Goal: Task Accomplishment & Management: Manage account settings

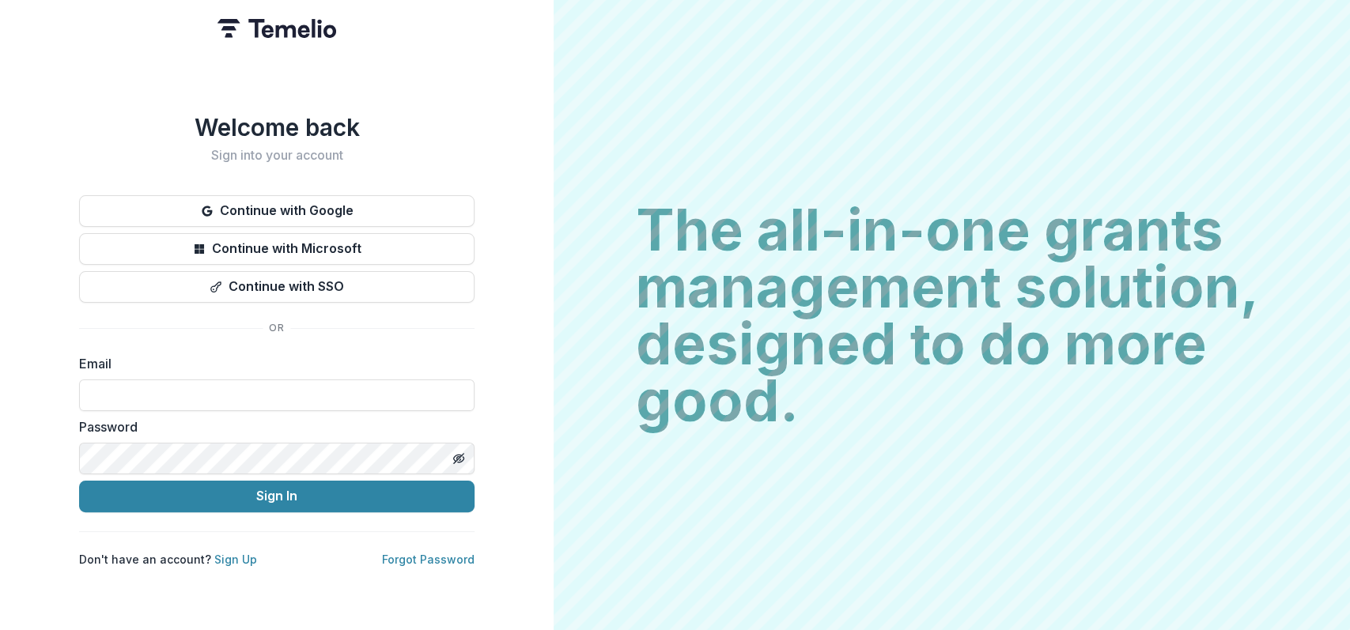
type input "**********"
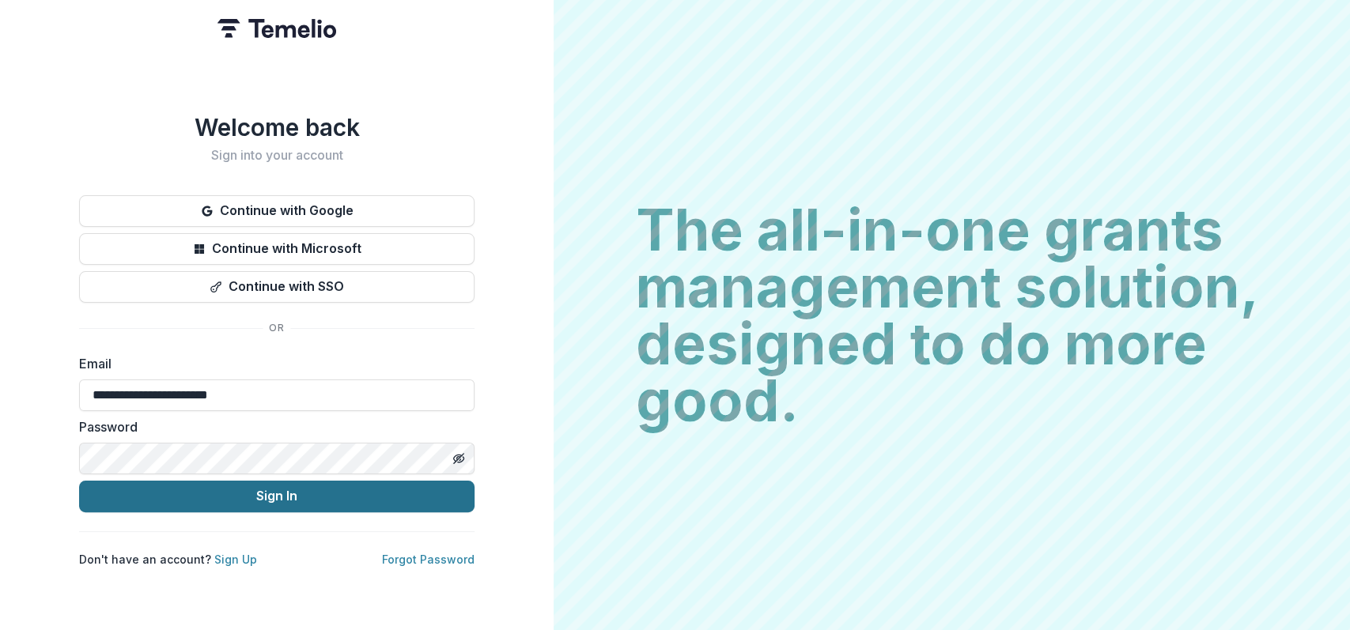
click at [361, 497] on button "Sign In" at bounding box center [276, 497] width 395 height 32
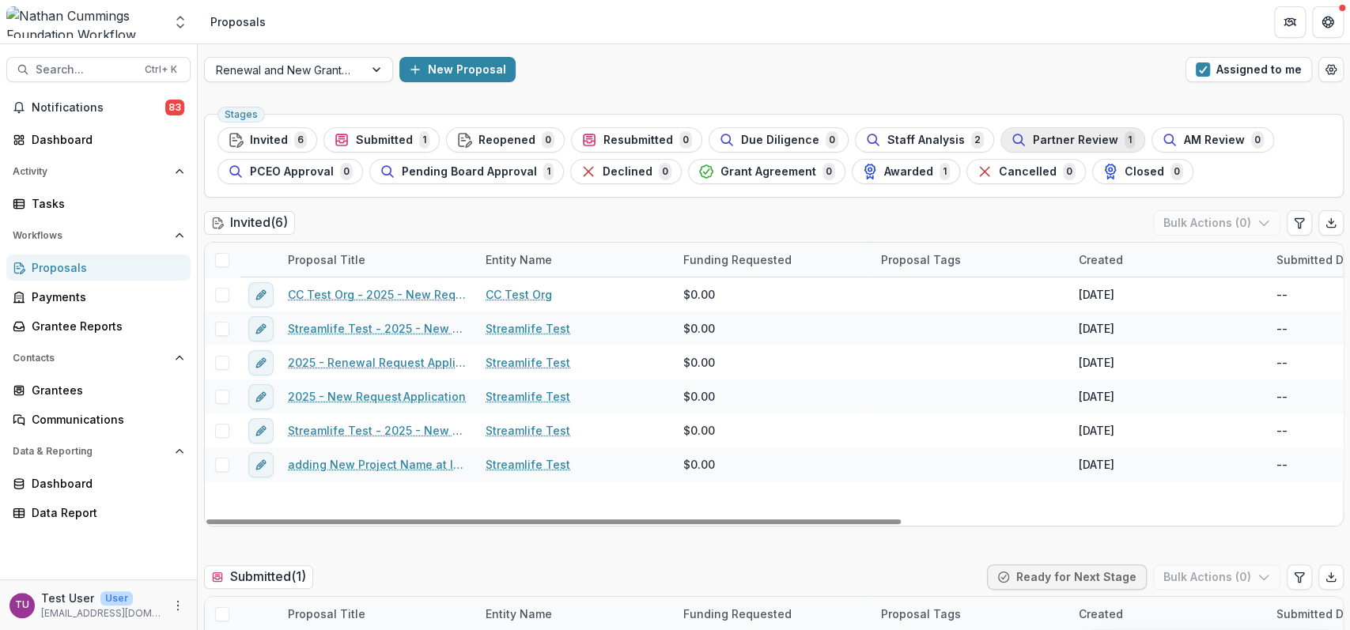
click at [1088, 142] on span "Partner Review" at bounding box center [1075, 140] width 85 height 13
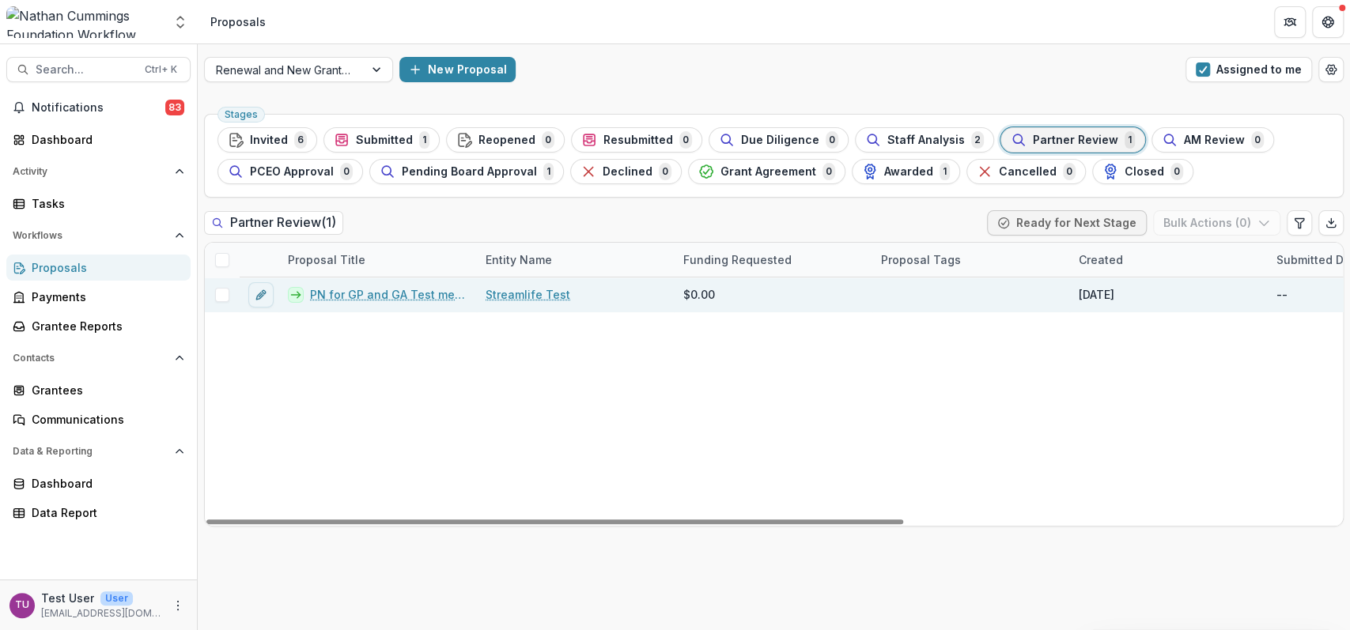
click at [354, 295] on link "PN for GP and GA Test metadata step" at bounding box center [388, 294] width 157 height 17
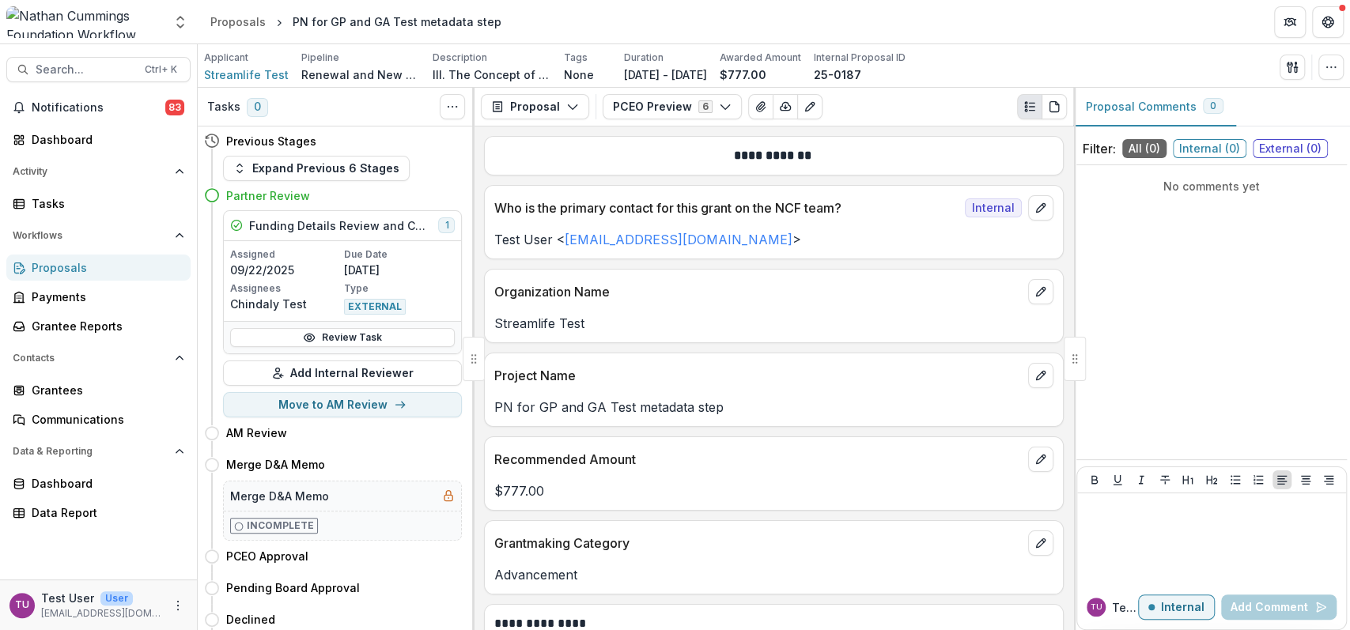
click at [1078, 221] on div "No comments yet" at bounding box center [1211, 313] width 270 height 282
click at [329, 402] on button "Move to AM Review" at bounding box center [342, 404] width 239 height 25
select select "*********"
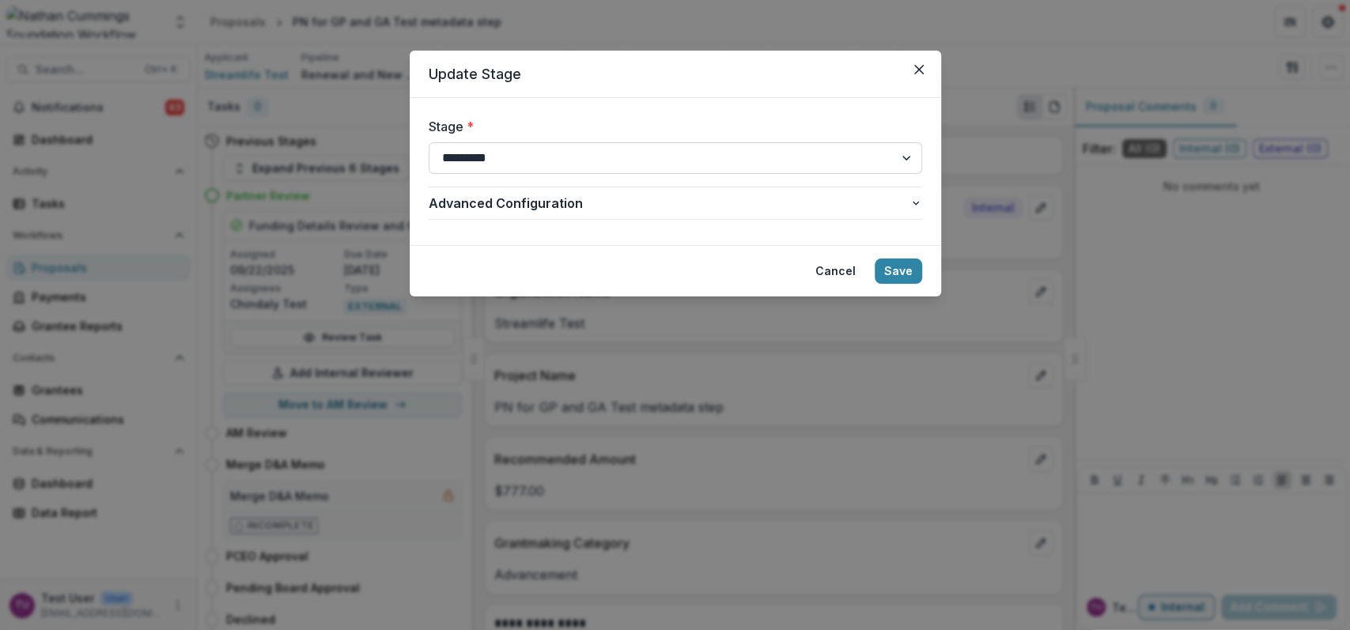
click at [550, 154] on select "**********" at bounding box center [675, 158] width 493 height 32
click at [560, 202] on span "Advanced Configuration" at bounding box center [669, 203] width 481 height 19
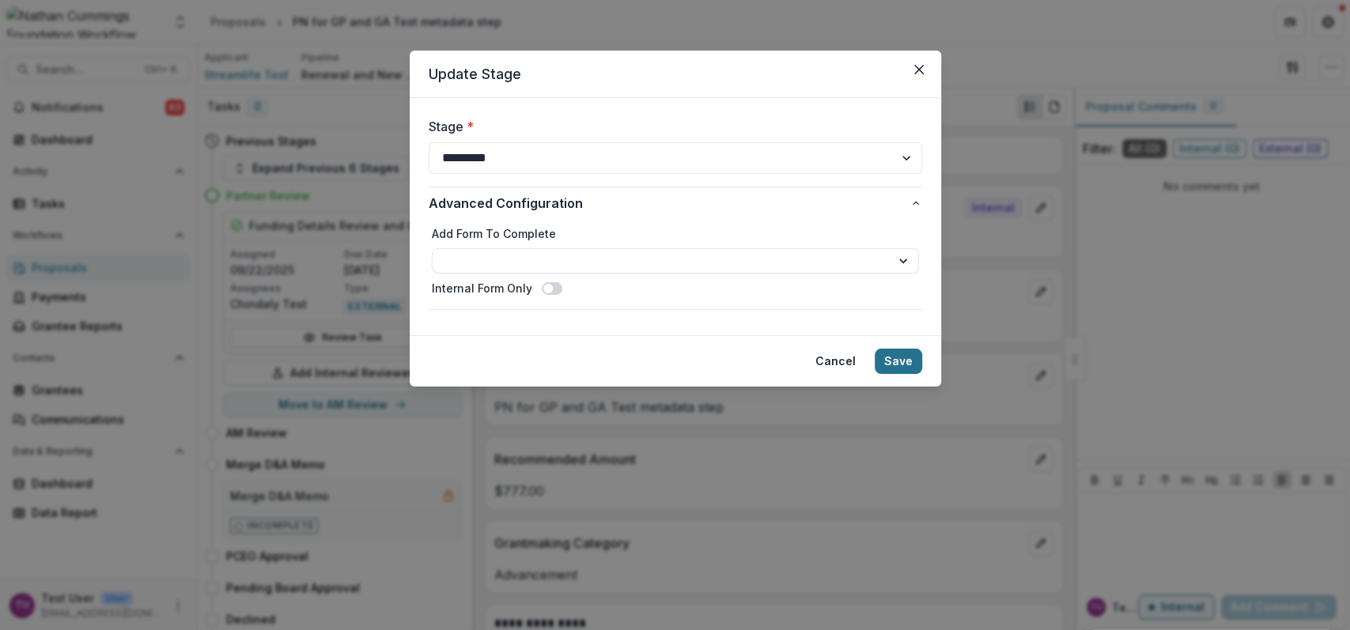
click at [898, 363] on button "Save" at bounding box center [898, 361] width 47 height 25
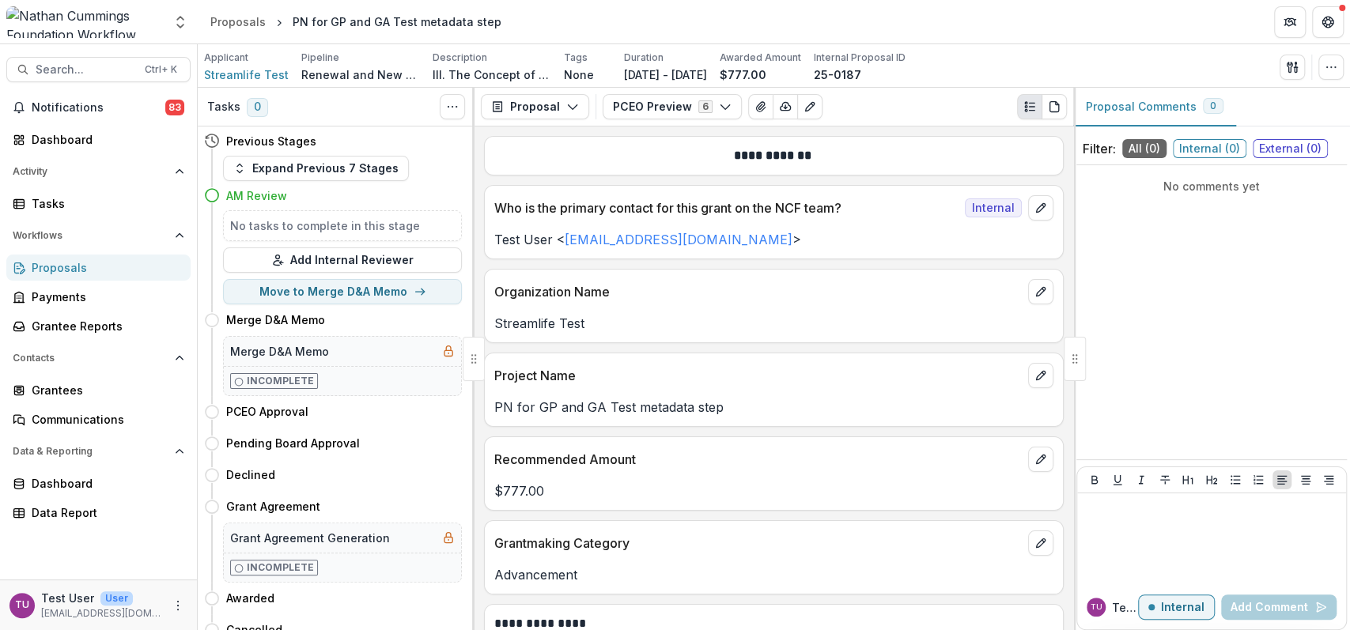
click at [1113, 608] on p "Test U" at bounding box center [1125, 607] width 26 height 17
click at [236, 25] on div "Proposals" at bounding box center [237, 21] width 55 height 17
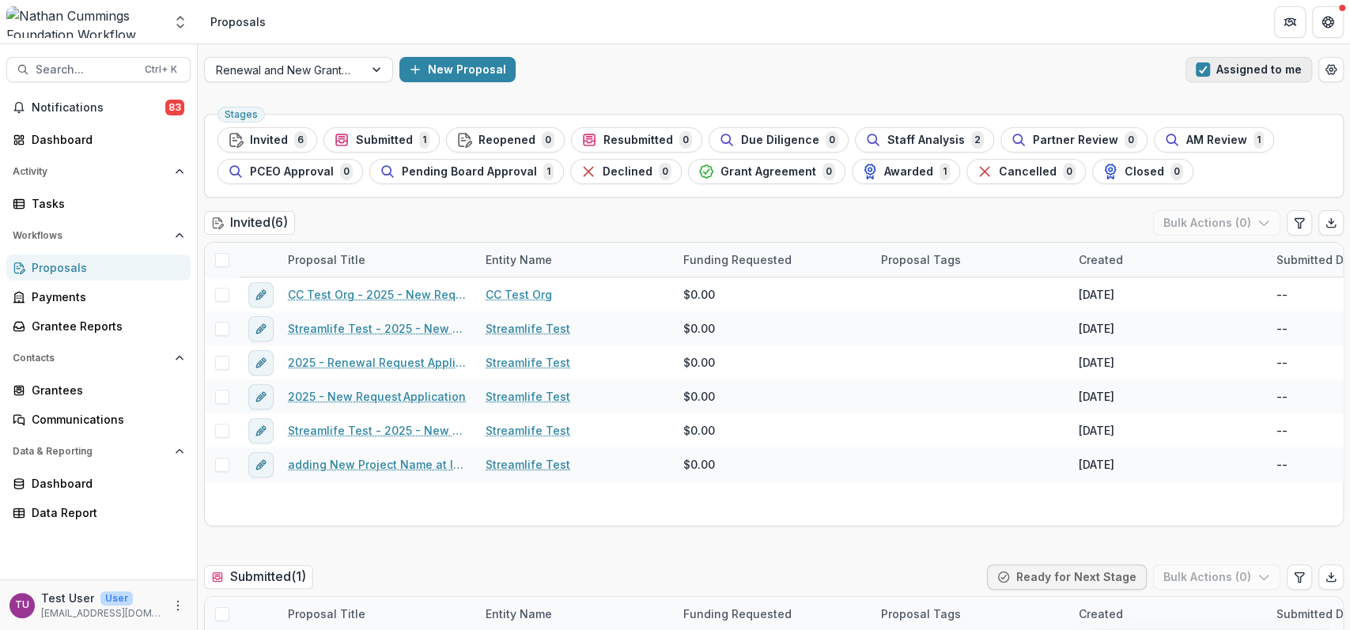
click at [1212, 59] on button "Assigned to me" at bounding box center [1248, 69] width 127 height 25
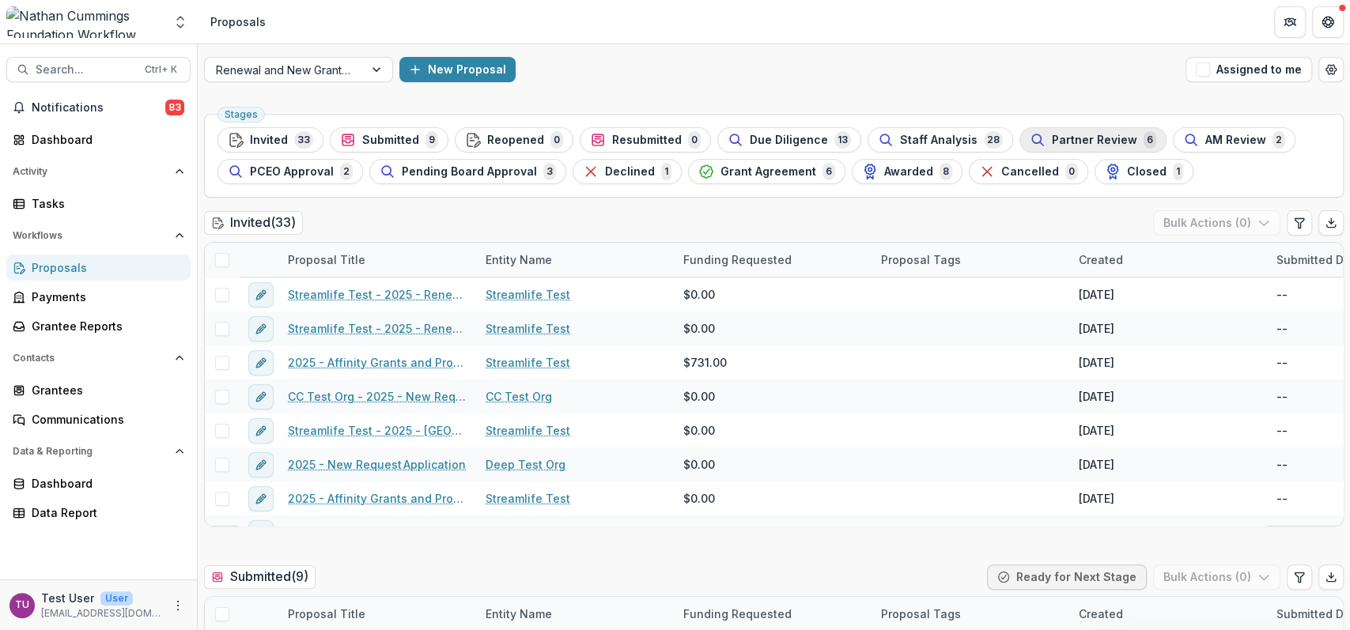
click at [1052, 144] on span "Partner Review" at bounding box center [1094, 140] width 85 height 13
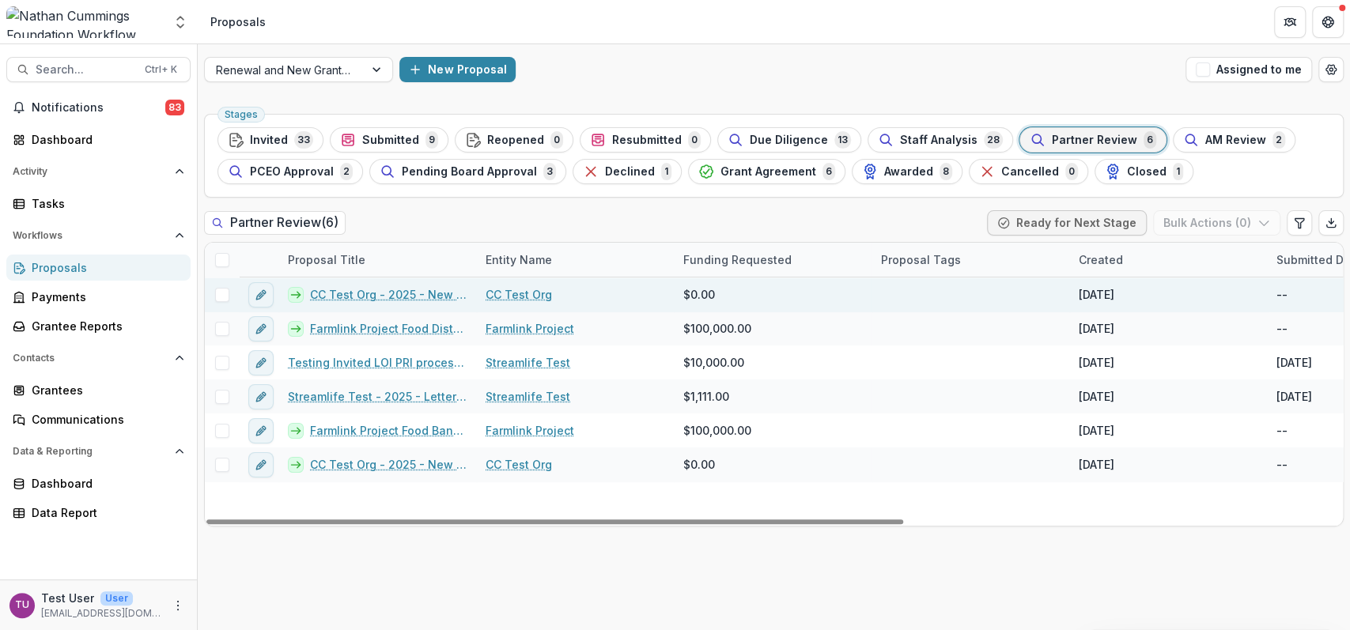
click at [354, 299] on link "CC Test Org - 2025 - New Request Application" at bounding box center [388, 294] width 157 height 17
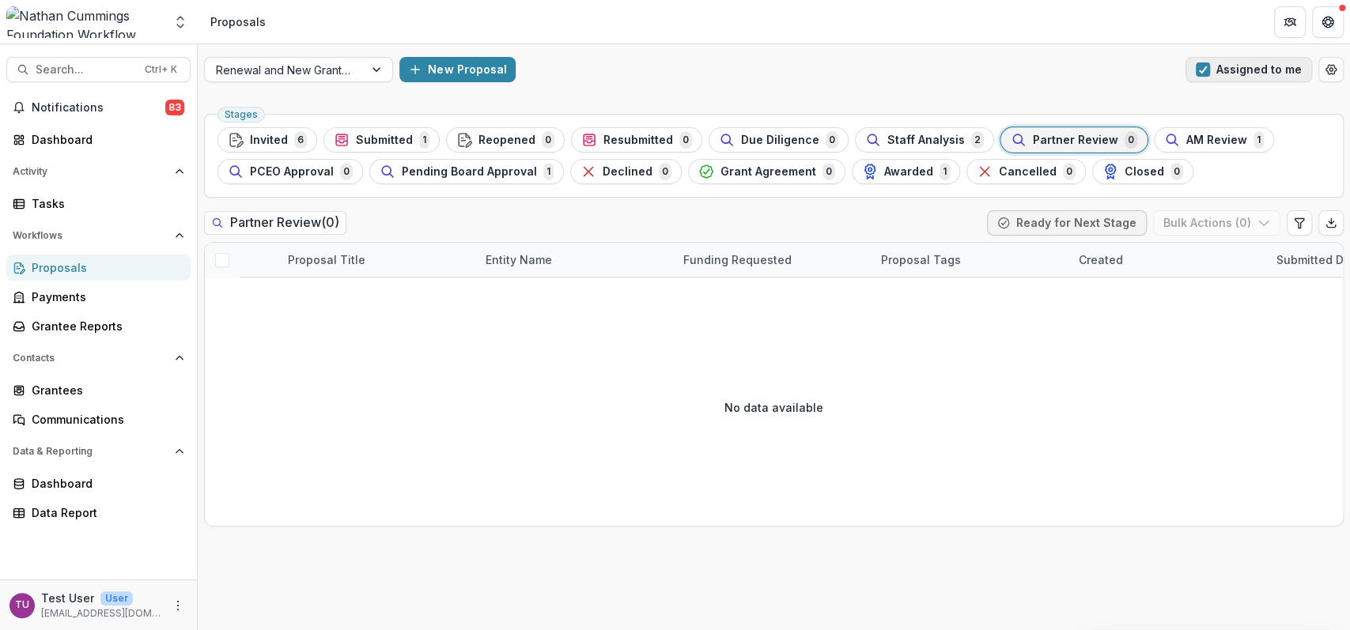
click at [1274, 74] on button "Assigned to me" at bounding box center [1248, 69] width 127 height 25
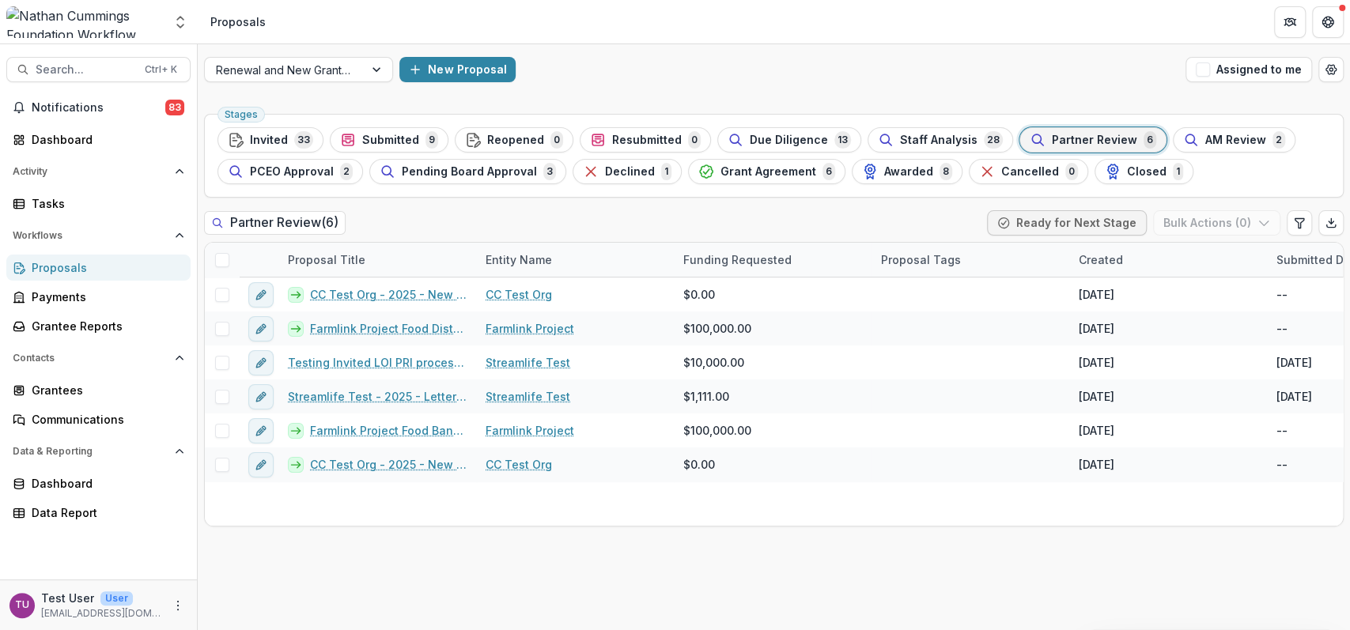
click at [1030, 138] on icon "button" at bounding box center [1038, 140] width 16 height 16
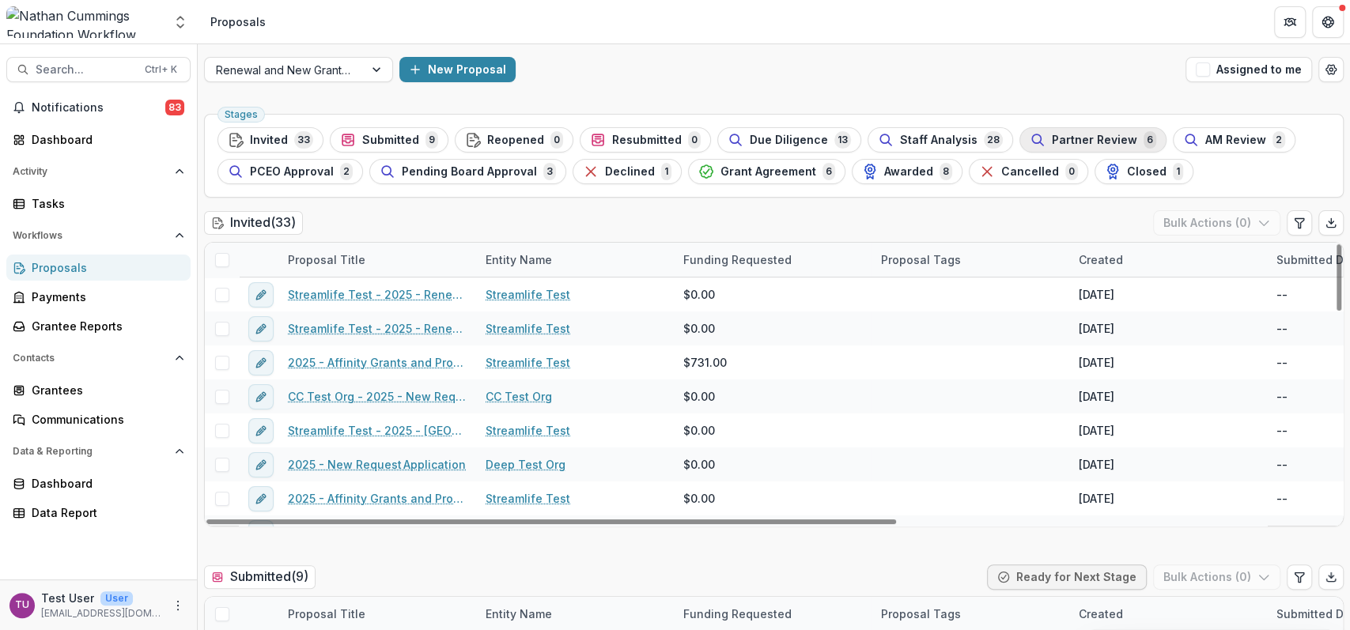
click at [1054, 134] on span "Partner Review" at bounding box center [1094, 140] width 85 height 13
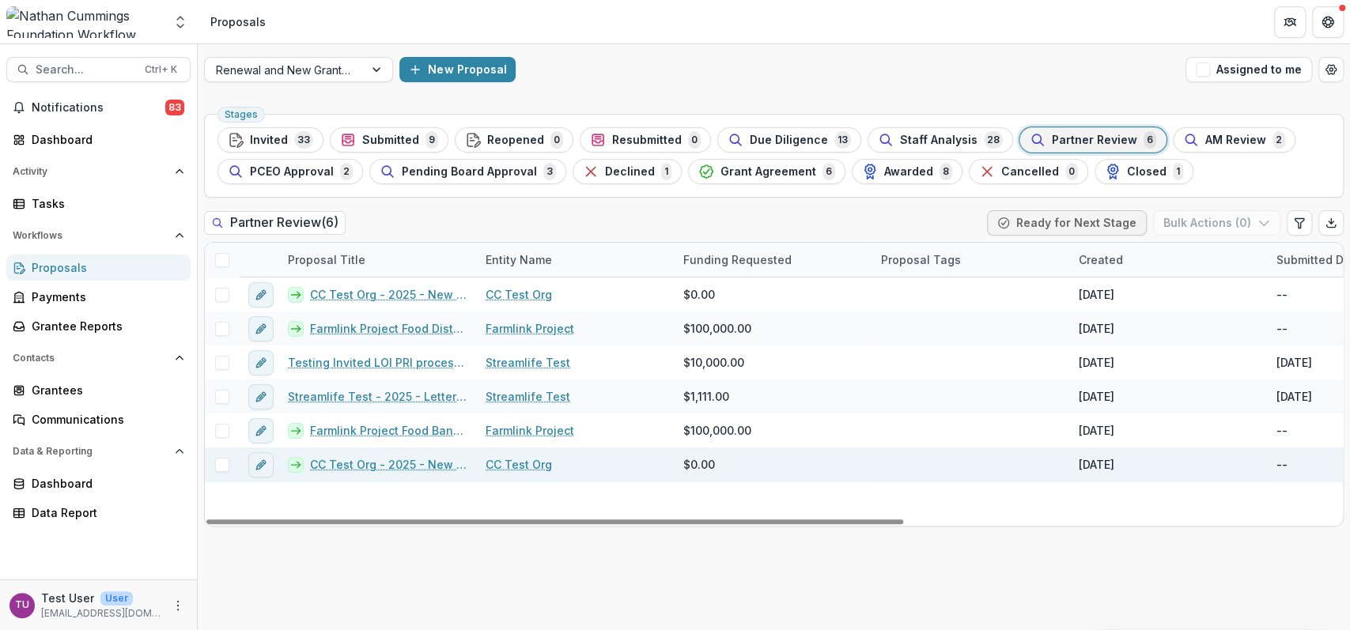
click at [402, 462] on link "CC Test Org - 2025 - New Request Application" at bounding box center [388, 464] width 157 height 17
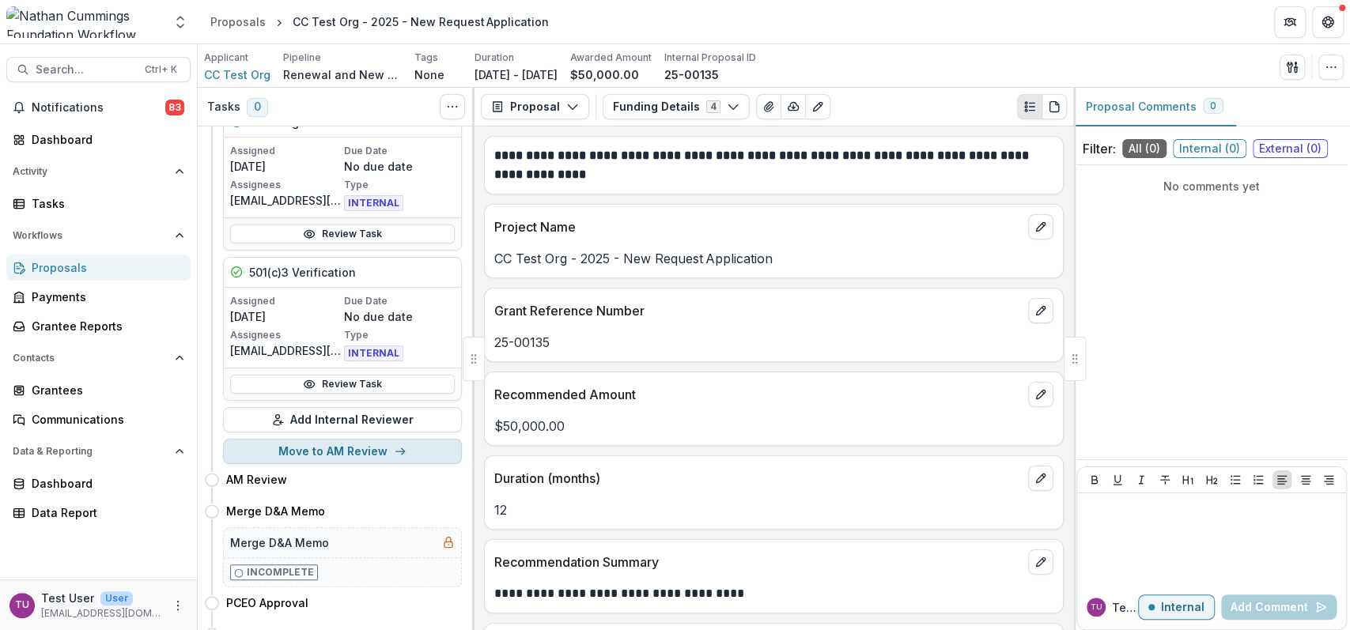
scroll to position [104, 0]
click at [394, 446] on icon "button" at bounding box center [400, 450] width 13 height 13
select select "*********"
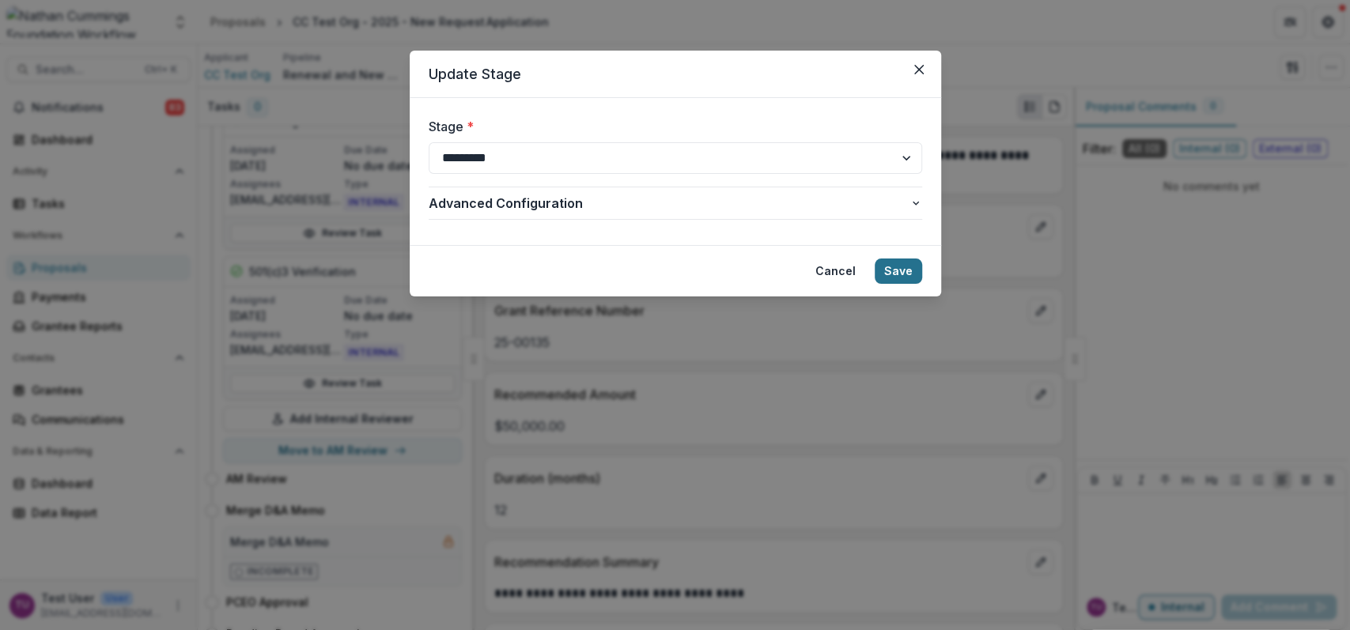
click at [894, 274] on button "Save" at bounding box center [898, 271] width 47 height 25
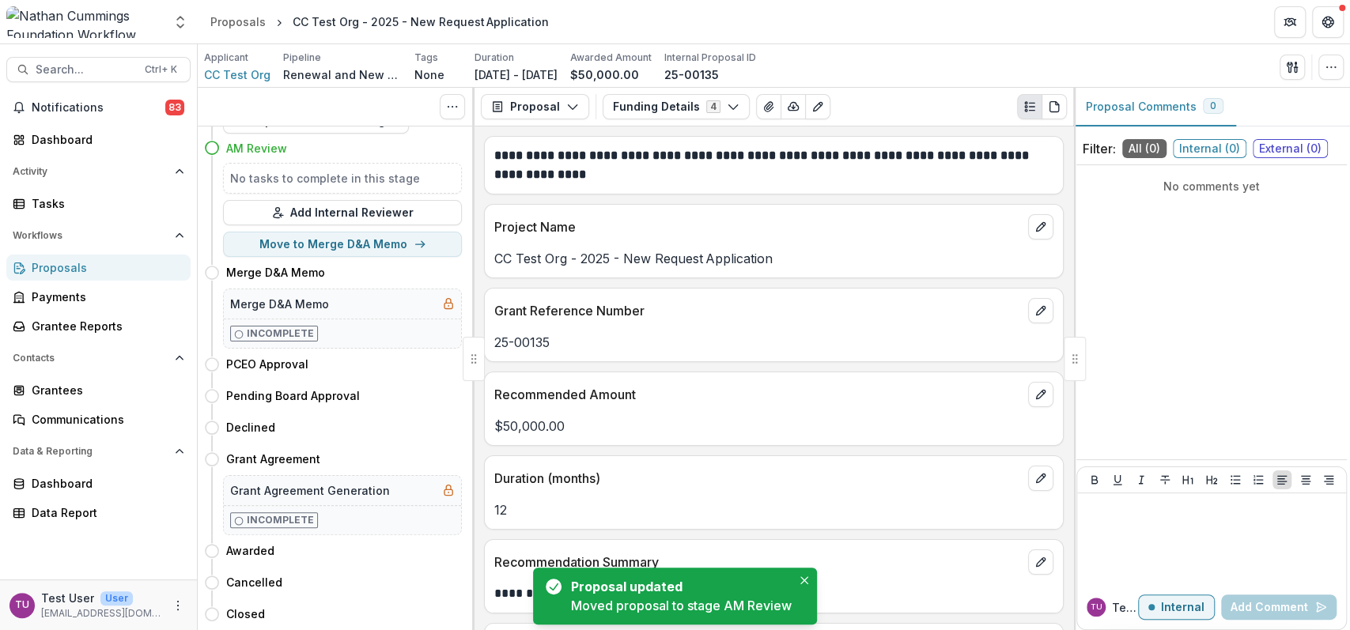
scroll to position [0, 0]
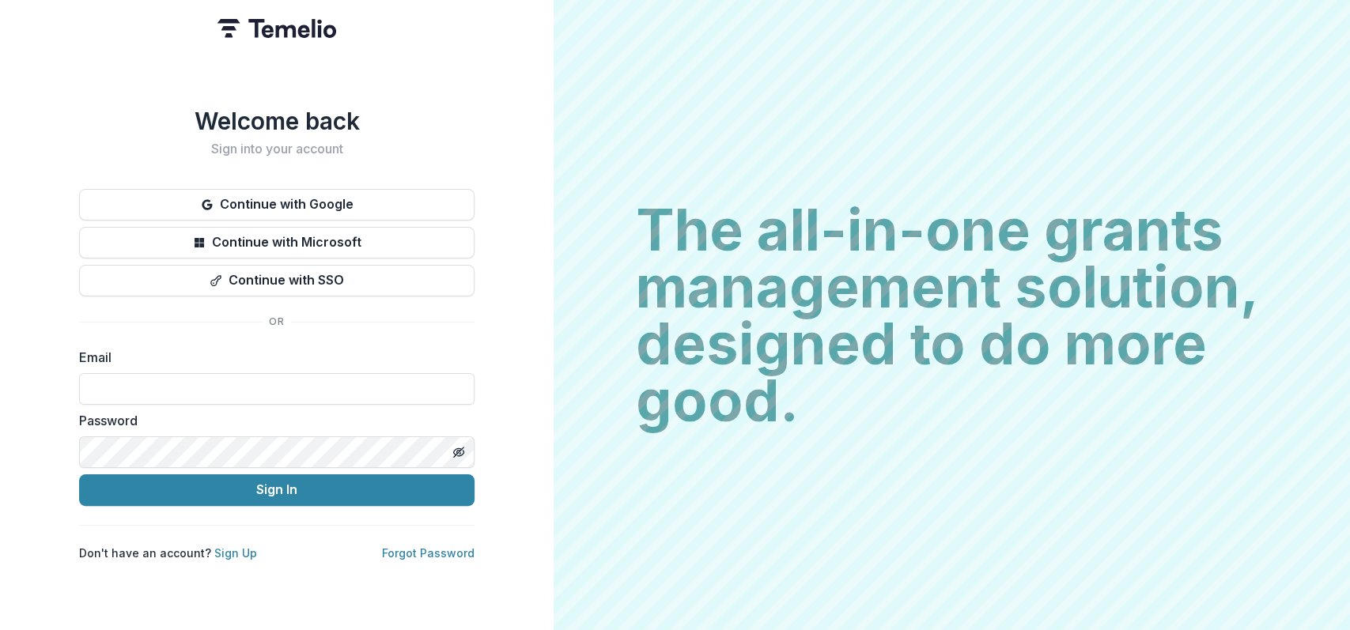
click at [160, 405] on form "Email Password Sign In" at bounding box center [276, 427] width 395 height 158
click at [157, 384] on input at bounding box center [276, 389] width 395 height 32
type input "**********"
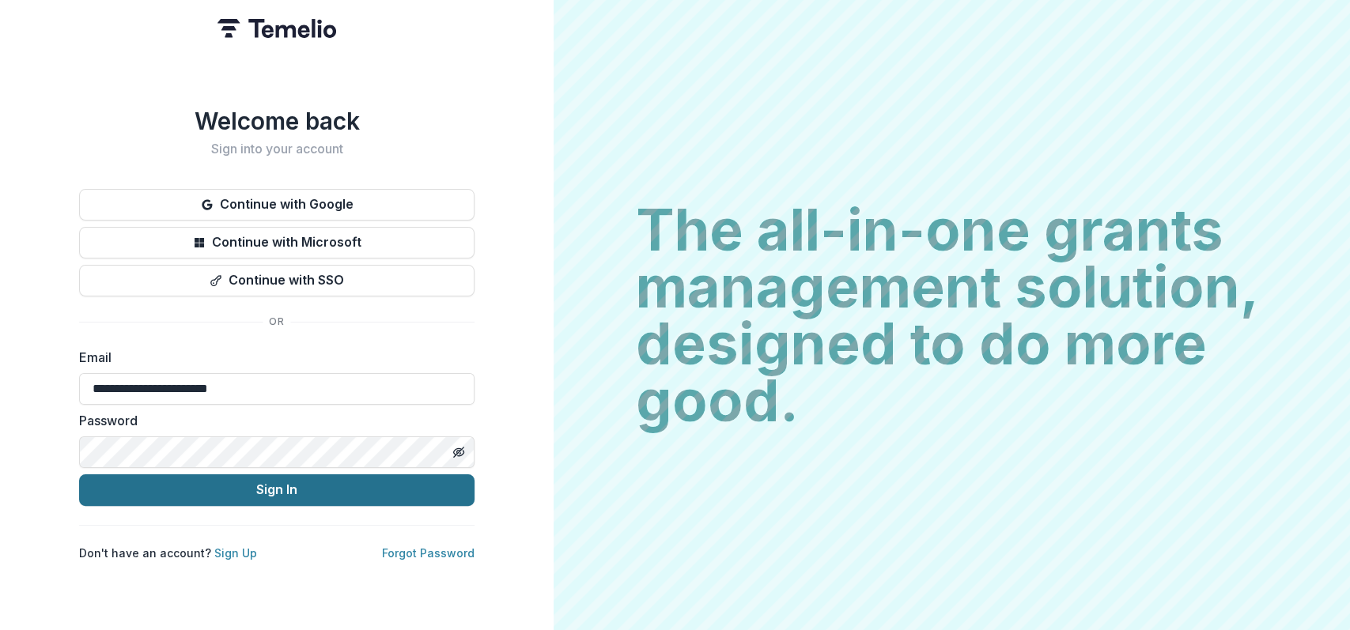
click at [261, 504] on button "Sign In" at bounding box center [276, 490] width 395 height 32
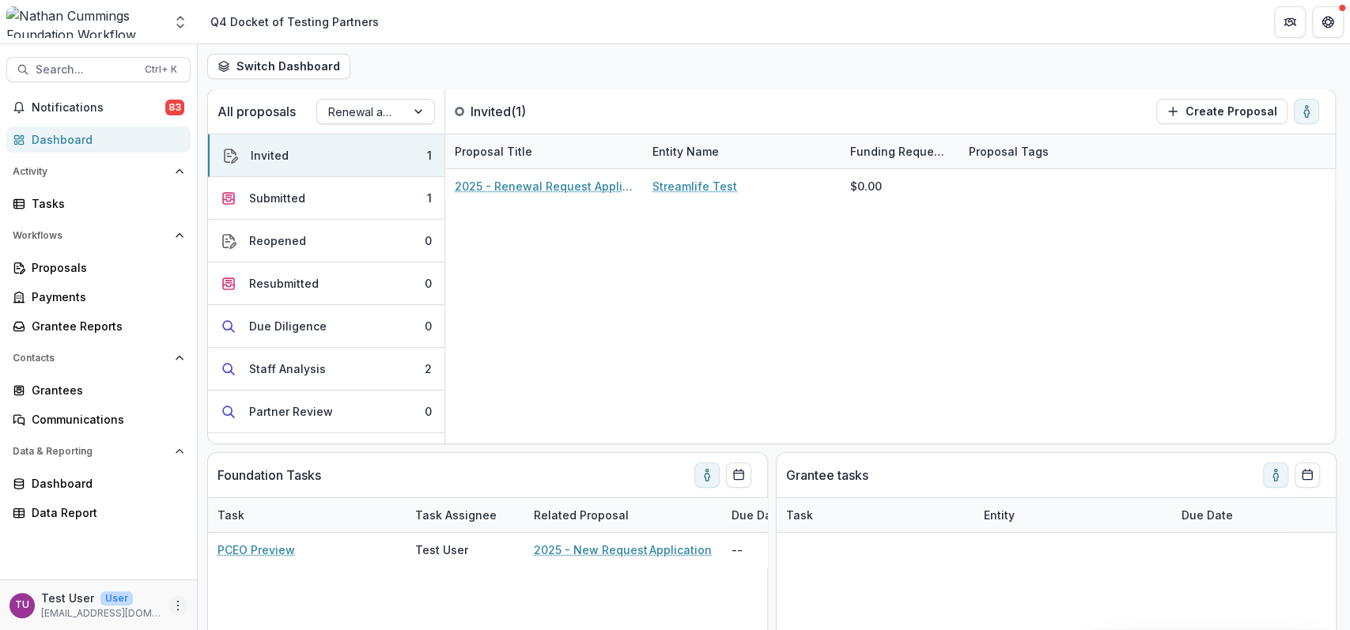
click at [180, 604] on icon "More" at bounding box center [178, 605] width 13 height 13
click at [243, 602] on button "Logout" at bounding box center [282, 597] width 169 height 26
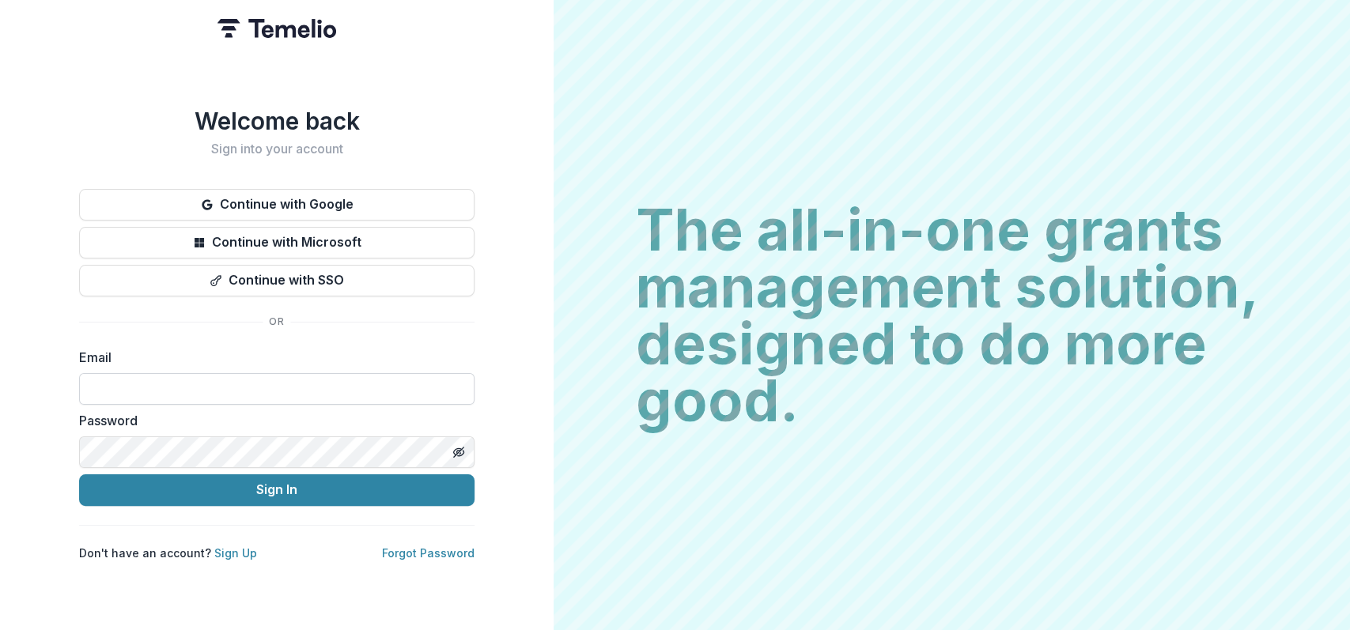
click at [228, 395] on input at bounding box center [276, 389] width 395 height 32
click at [134, 385] on input at bounding box center [276, 389] width 395 height 32
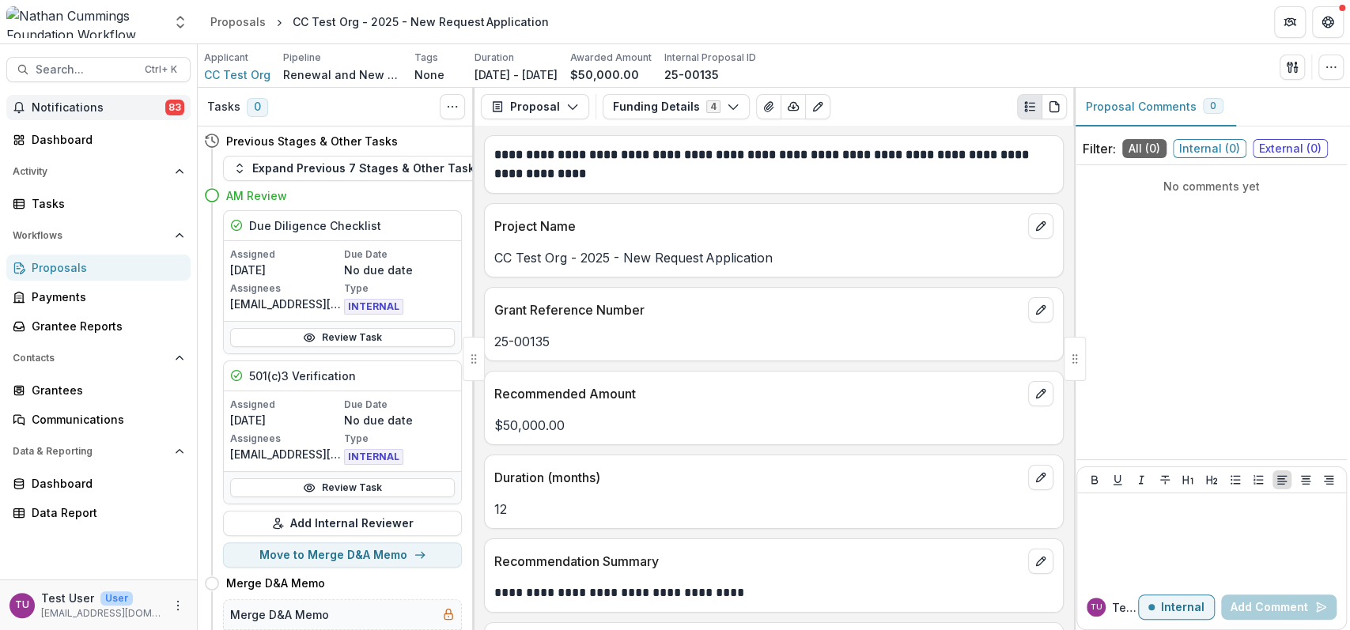
click at [125, 108] on span "Notifications" at bounding box center [99, 107] width 134 height 13
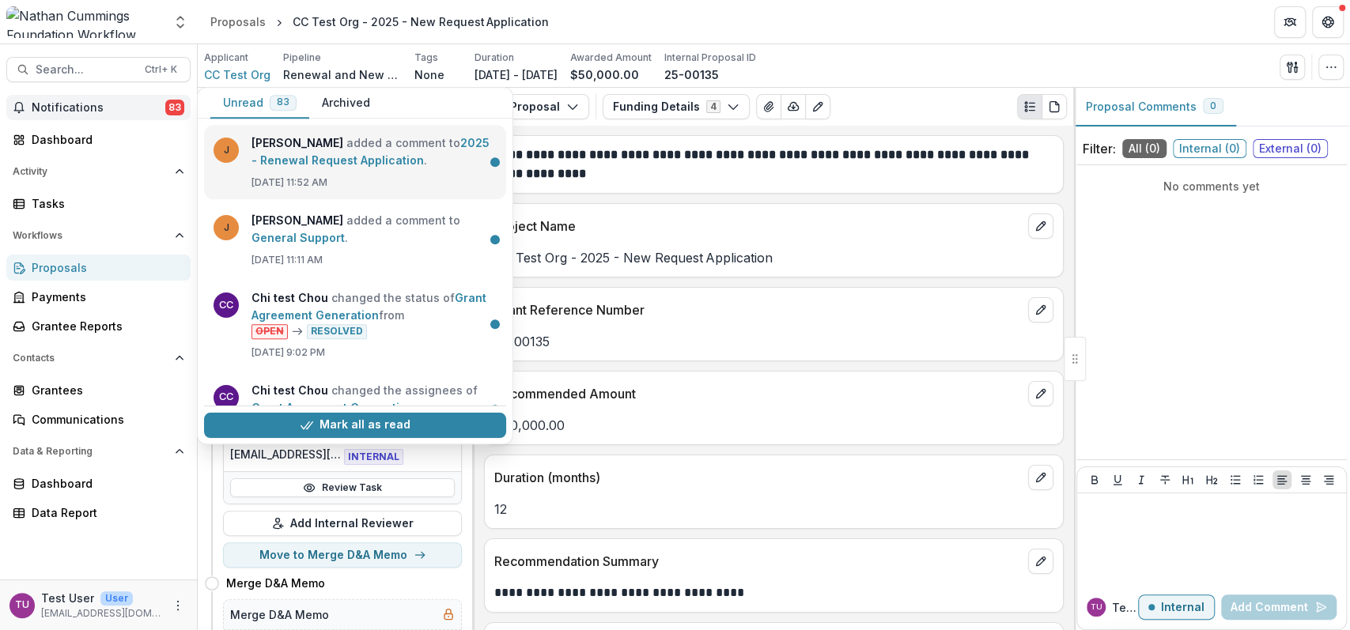
click at [322, 146] on link "2025 - Renewal Request Application" at bounding box center [370, 151] width 238 height 31
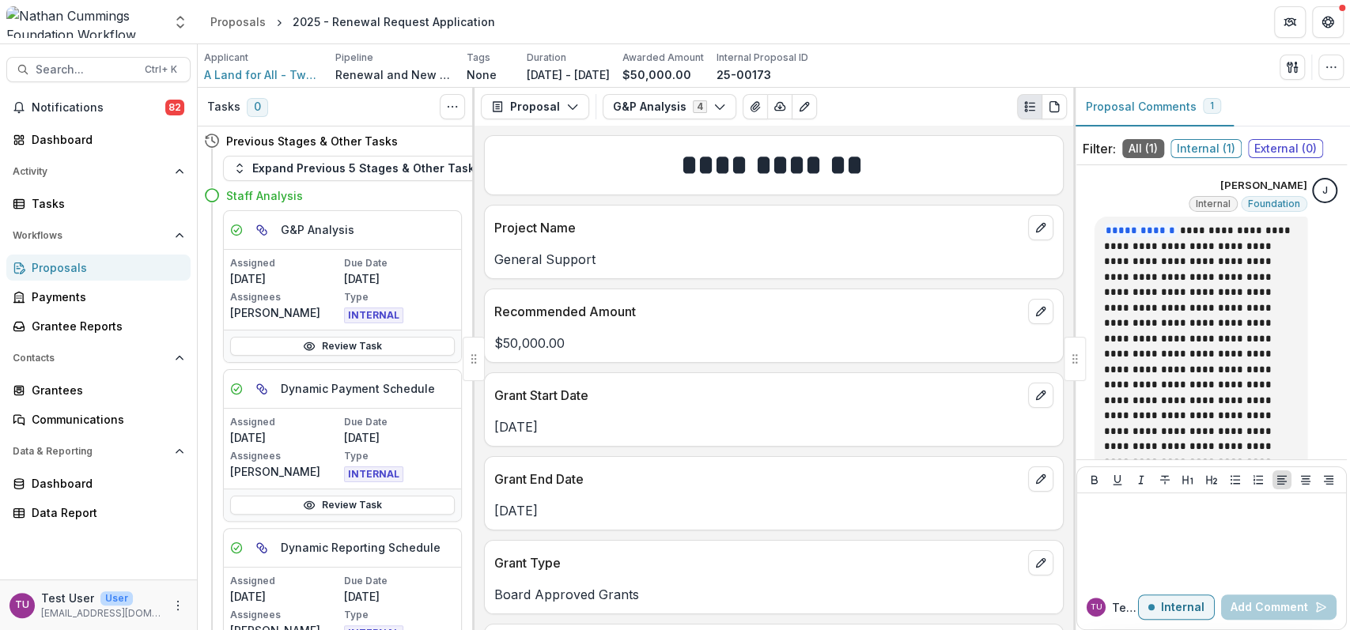
click at [32, 262] on div "Proposals" at bounding box center [105, 267] width 146 height 17
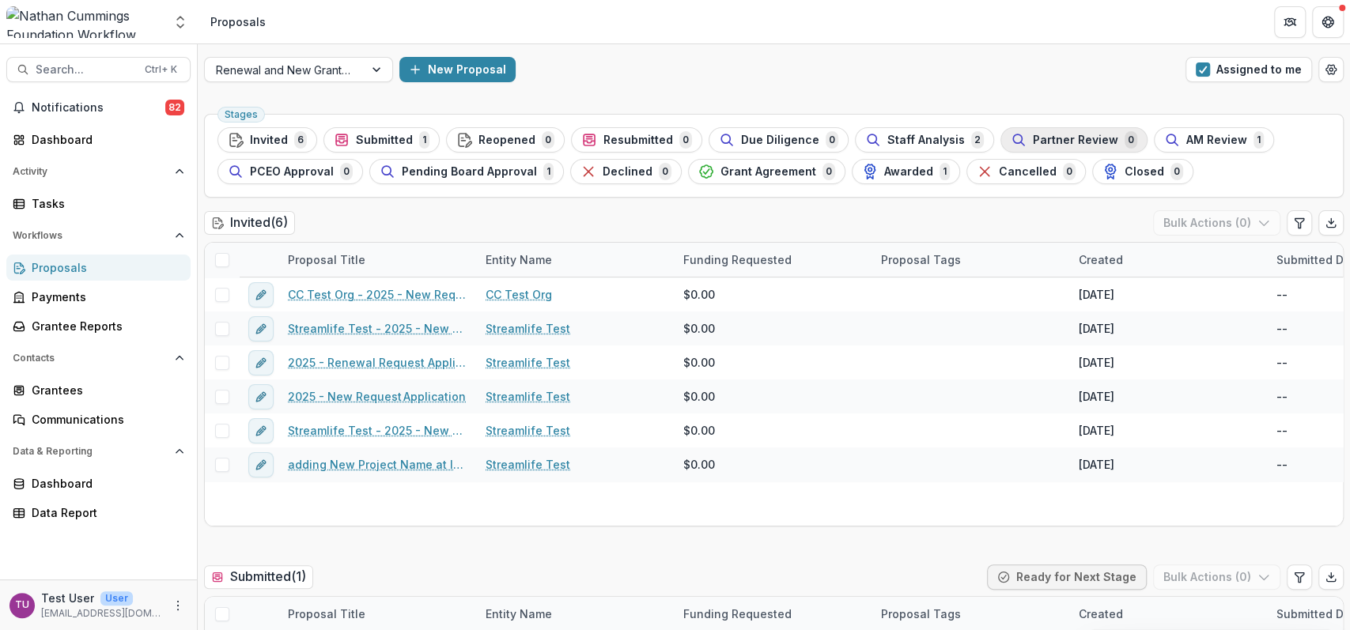
click at [1033, 136] on span "Partner Review" at bounding box center [1075, 140] width 85 height 13
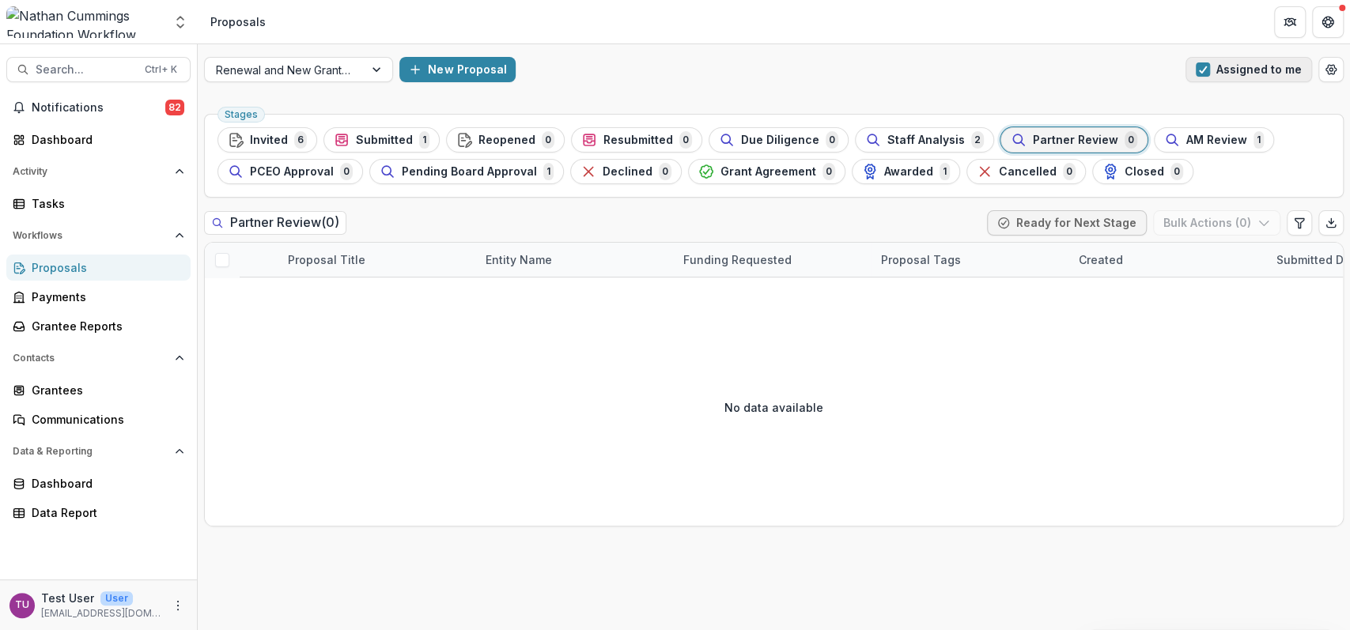
click at [1212, 66] on button "Assigned to me" at bounding box center [1248, 69] width 127 height 25
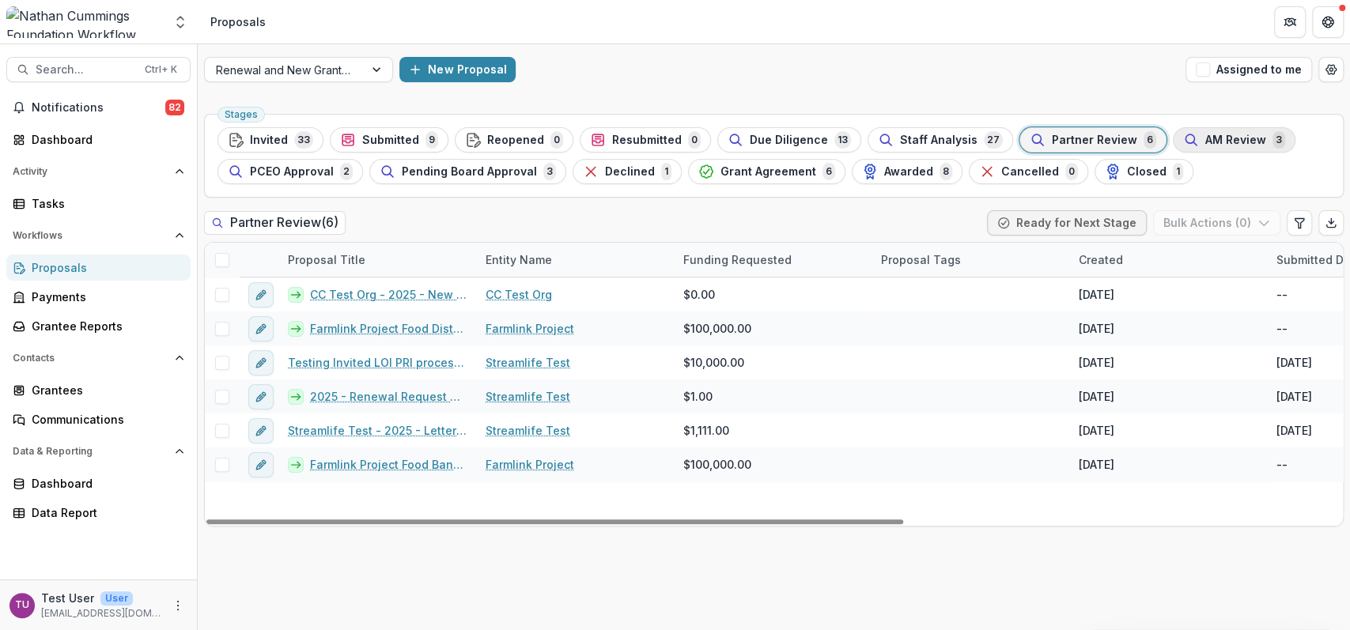
click at [1205, 141] on span "AM Review" at bounding box center [1235, 140] width 61 height 13
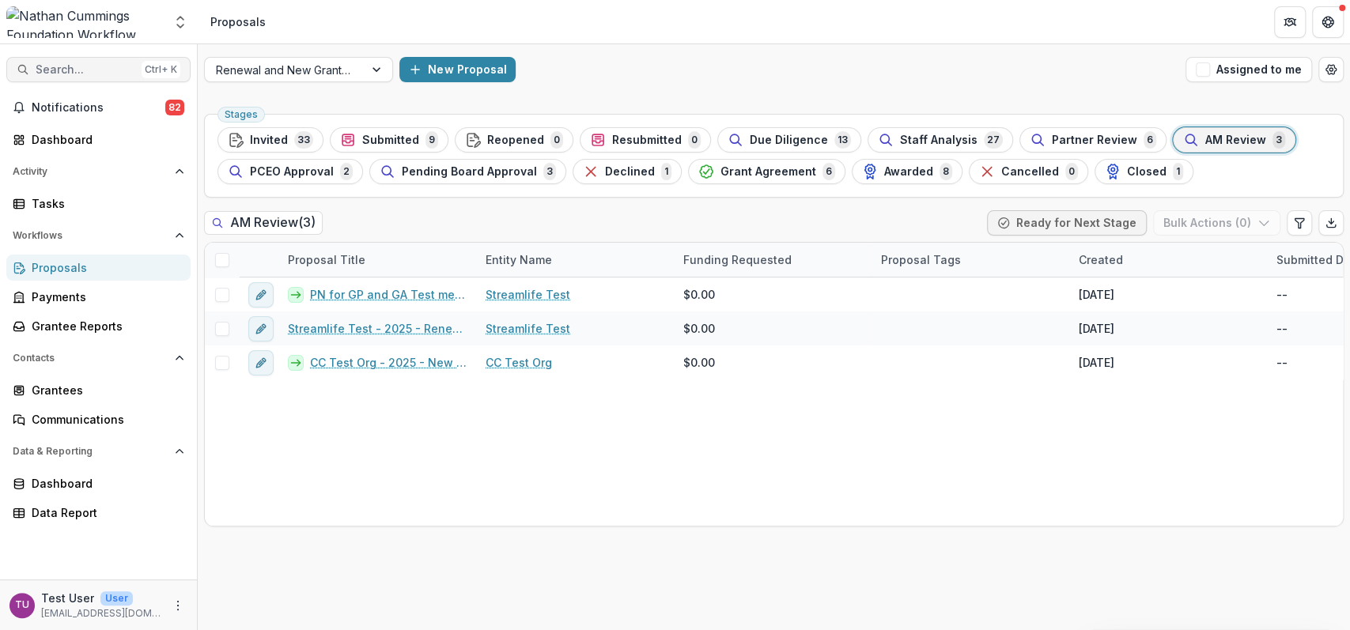
click at [74, 71] on span "Search..." at bounding box center [86, 69] width 100 height 13
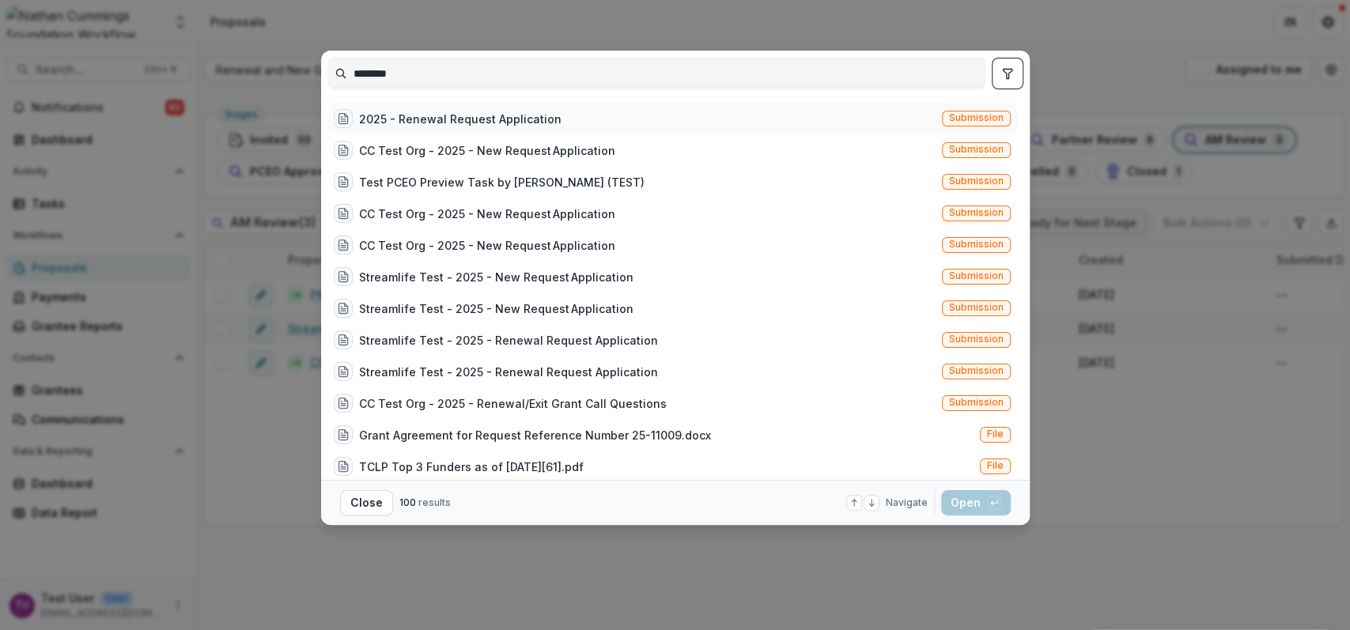
type input "********"
click at [973, 123] on span "Submission" at bounding box center [976, 117] width 55 height 11
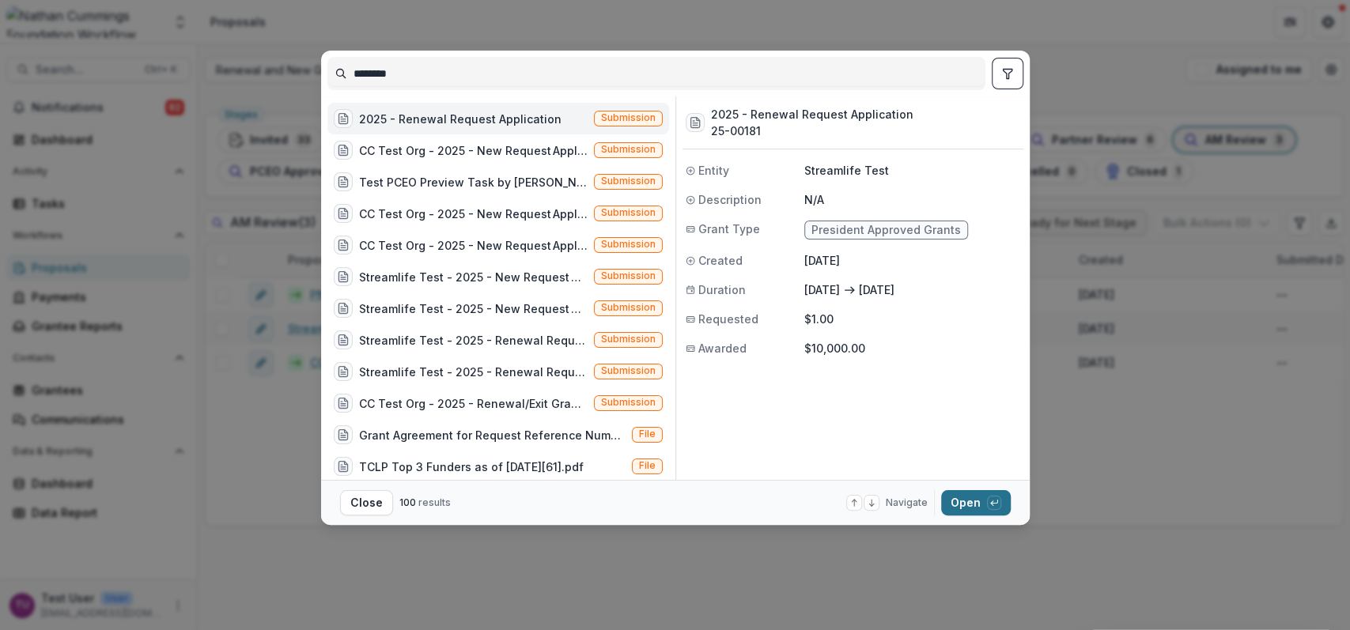
click at [973, 503] on button "Open with enter key" at bounding box center [976, 502] width 70 height 25
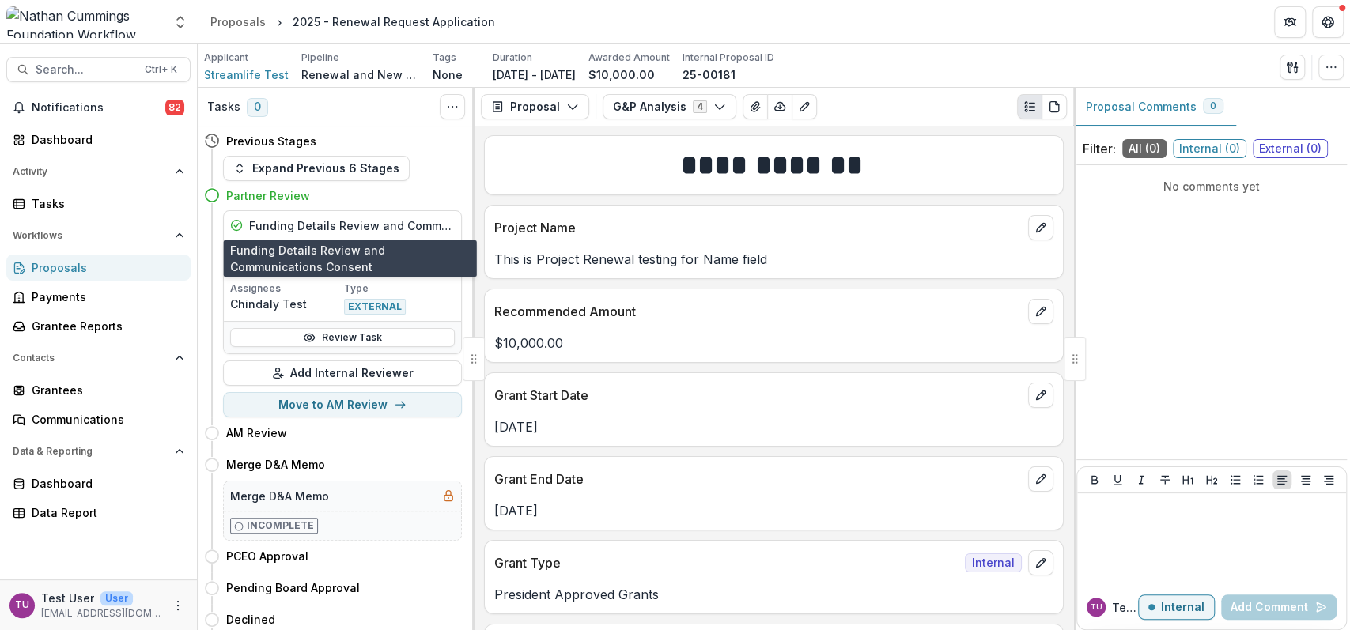
click at [358, 226] on h5 "Funding Details Review and Communications Consent" at bounding box center [352, 225] width 206 height 17
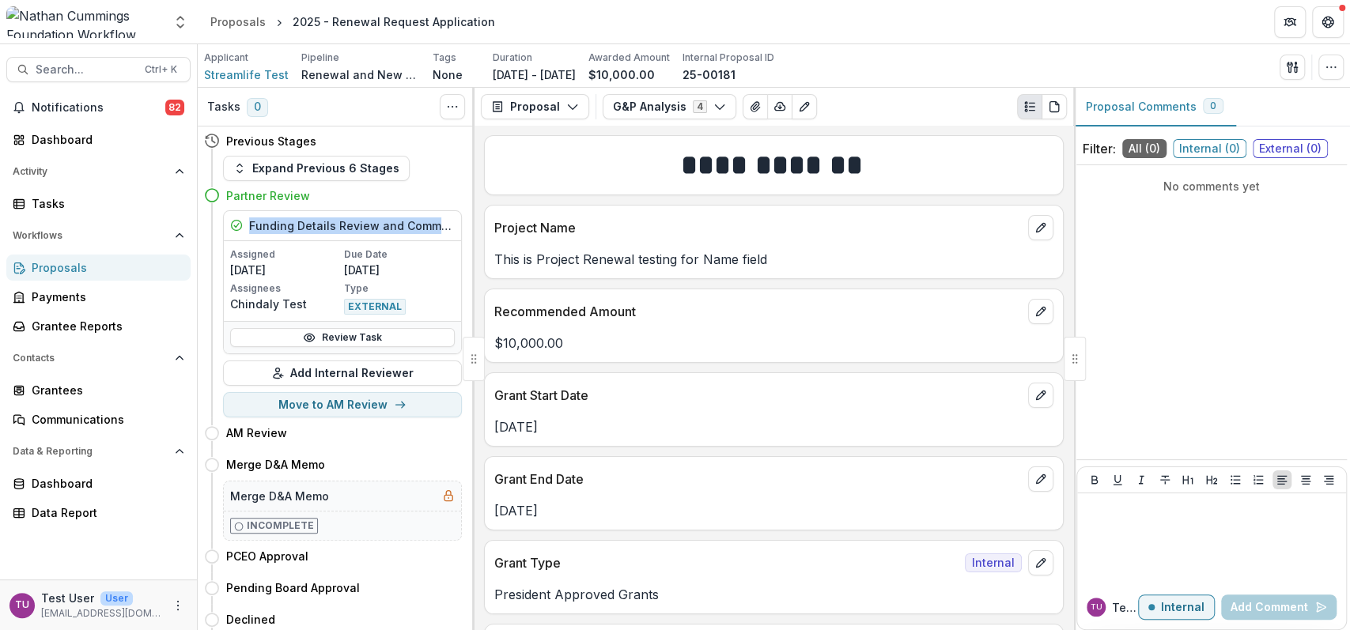
click at [358, 226] on h5 "Funding Details Review and Communications Consent" at bounding box center [352, 225] width 206 height 17
click at [308, 342] on icon at bounding box center [309, 337] width 13 height 13
click at [319, 413] on button "Move to AM Review" at bounding box center [342, 404] width 239 height 25
select select "*********"
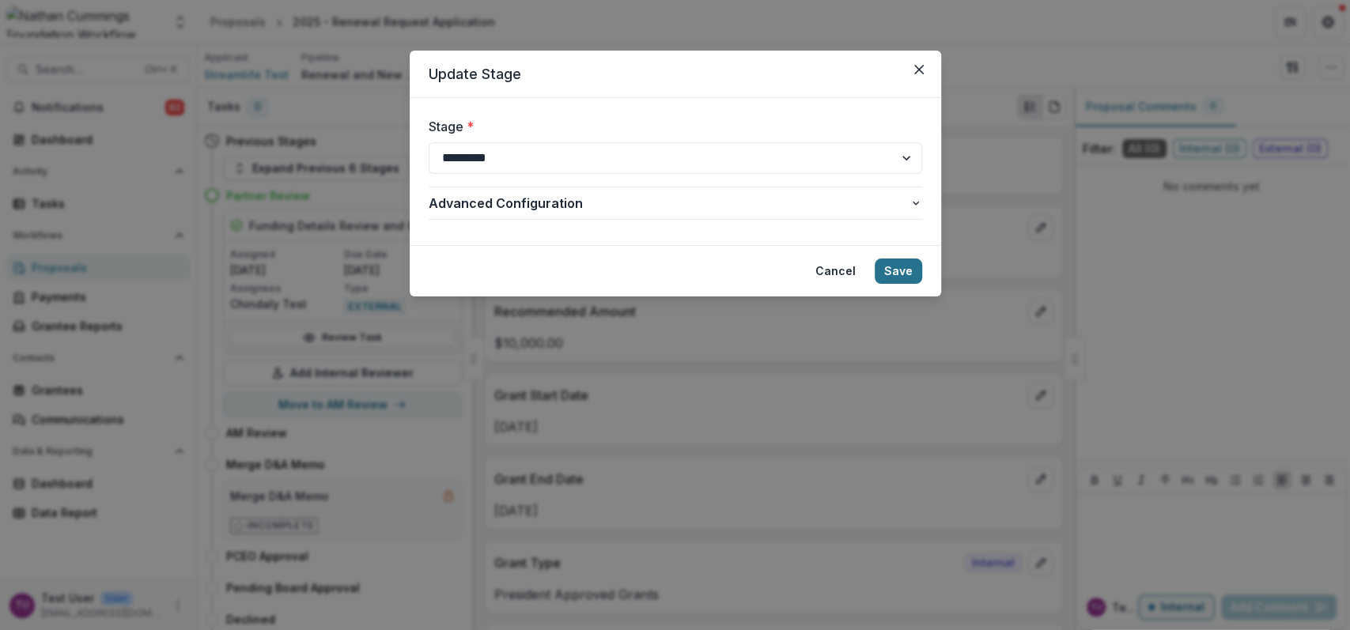
click at [909, 261] on button "Save" at bounding box center [898, 271] width 47 height 25
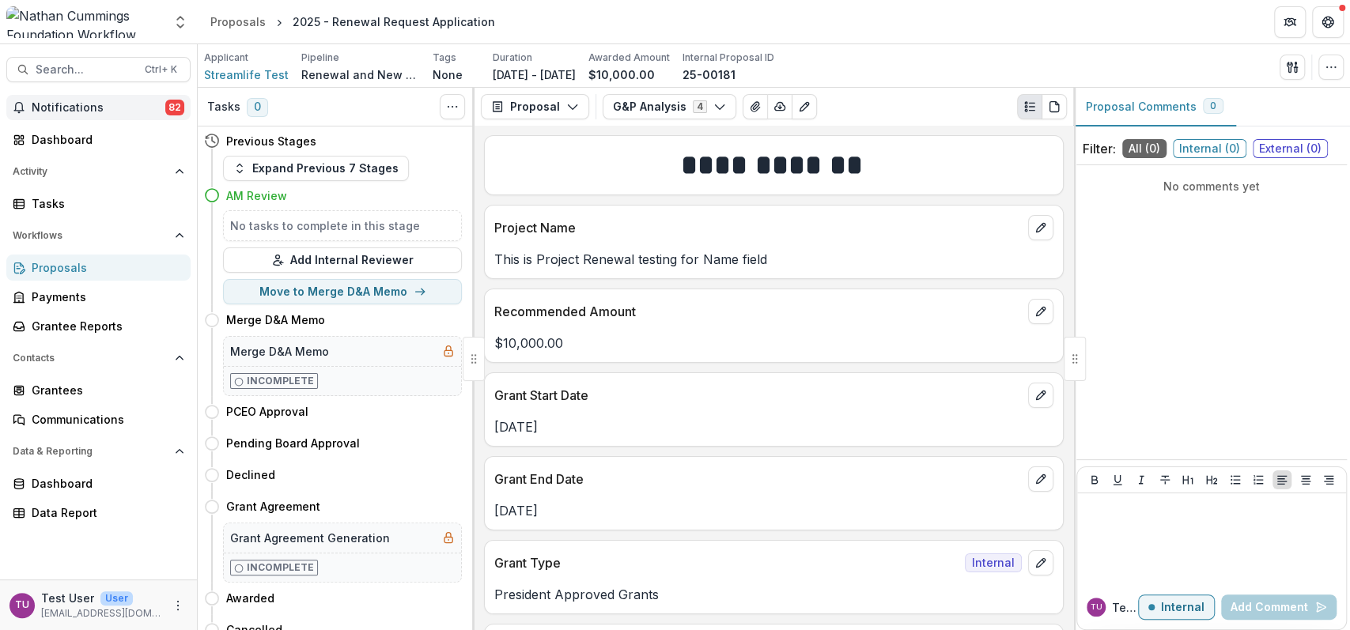
click at [178, 101] on span "82" at bounding box center [174, 108] width 19 height 16
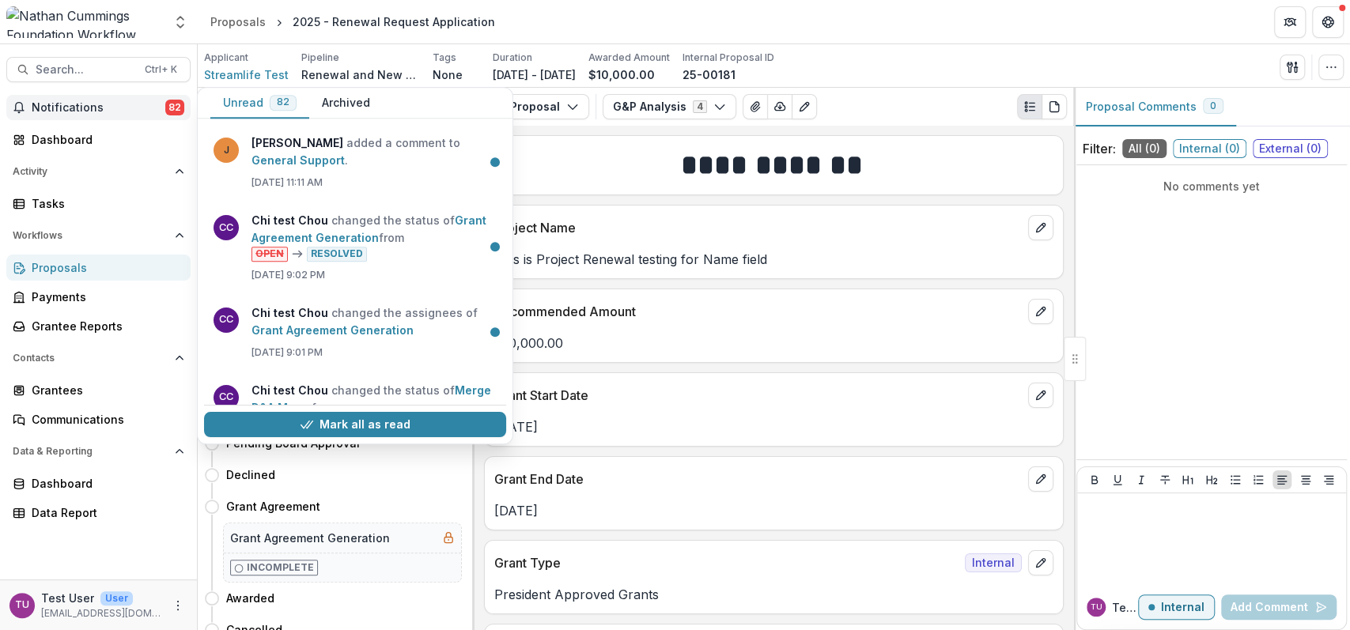
click at [178, 101] on span "82" at bounding box center [174, 108] width 19 height 16
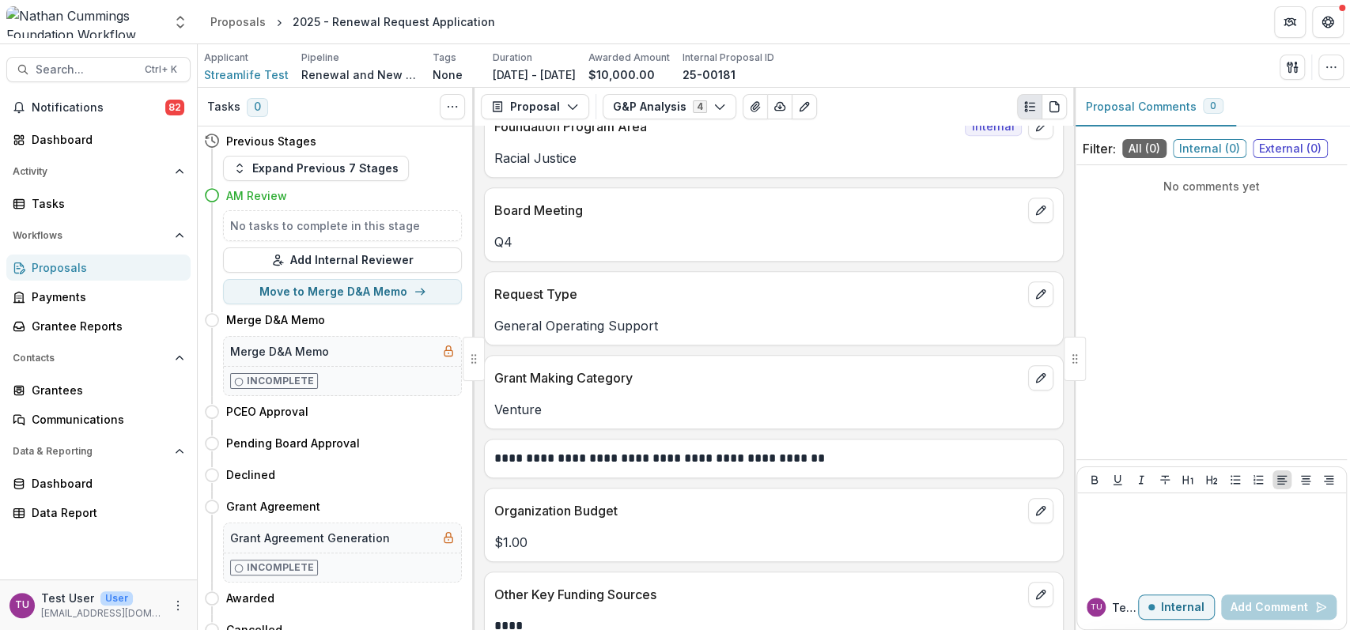
scroll to position [524, 0]
